Goal: Navigation & Orientation: Find specific page/section

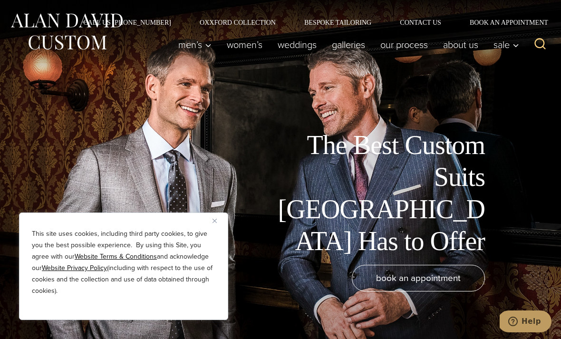
click at [218, 216] on button "Close" at bounding box center [217, 220] width 11 height 11
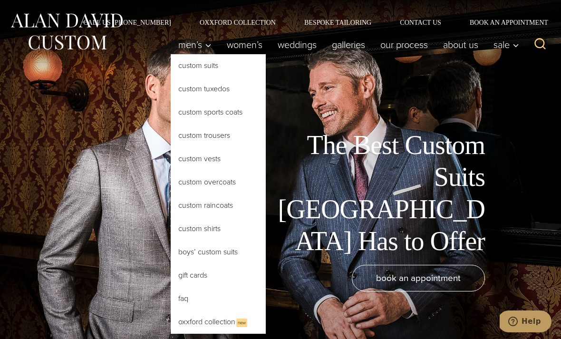
click at [201, 67] on link "Custom Suits" at bounding box center [218, 65] width 95 height 23
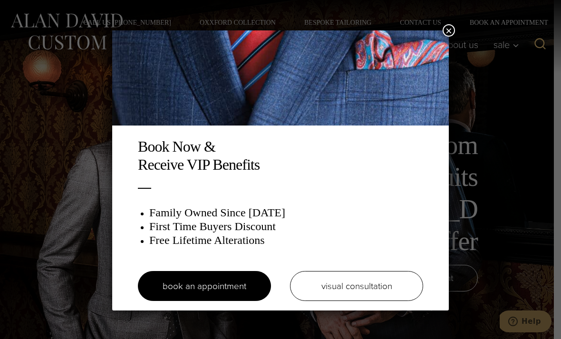
click at [451, 34] on button "×" at bounding box center [449, 30] width 12 height 12
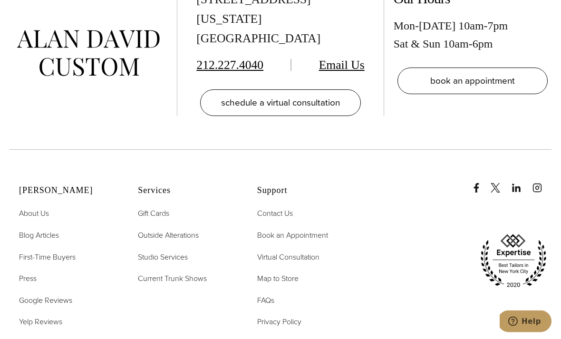
scroll to position [5172, 0]
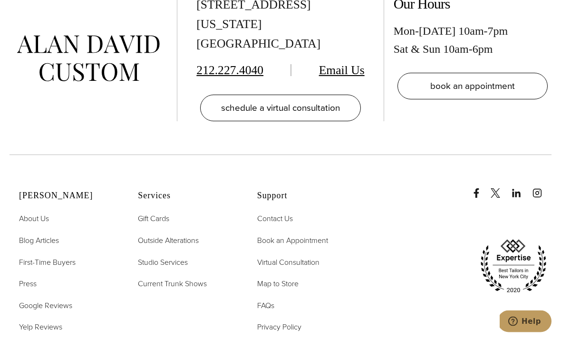
click at [260, 50] on div "[STREET_ADDRESS][US_STATE]" at bounding box center [280, 25] width 168 height 58
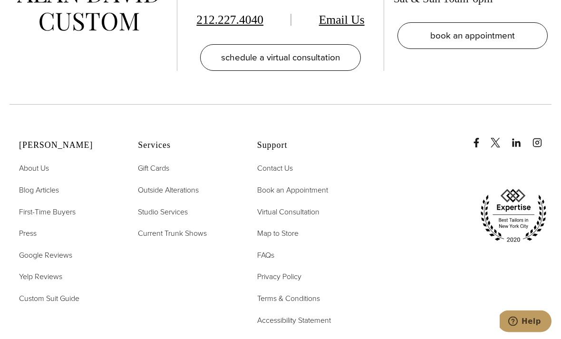
scroll to position [5223, 0]
click at [286, 239] on span "Map to Store" at bounding box center [277, 233] width 41 height 11
